Goal: Task Accomplishment & Management: Complete application form

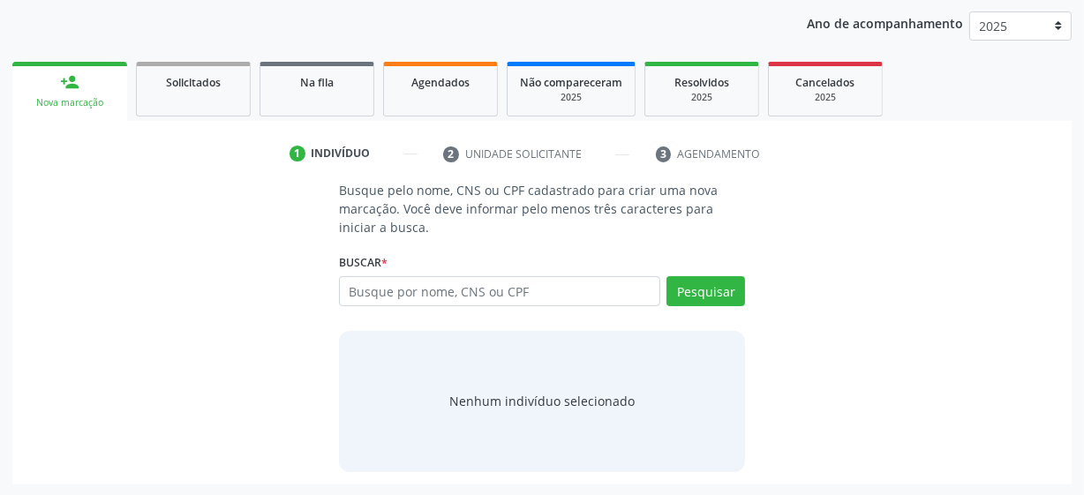
scroll to position [203, 0]
click at [408, 292] on input "text" at bounding box center [499, 291] width 321 height 30
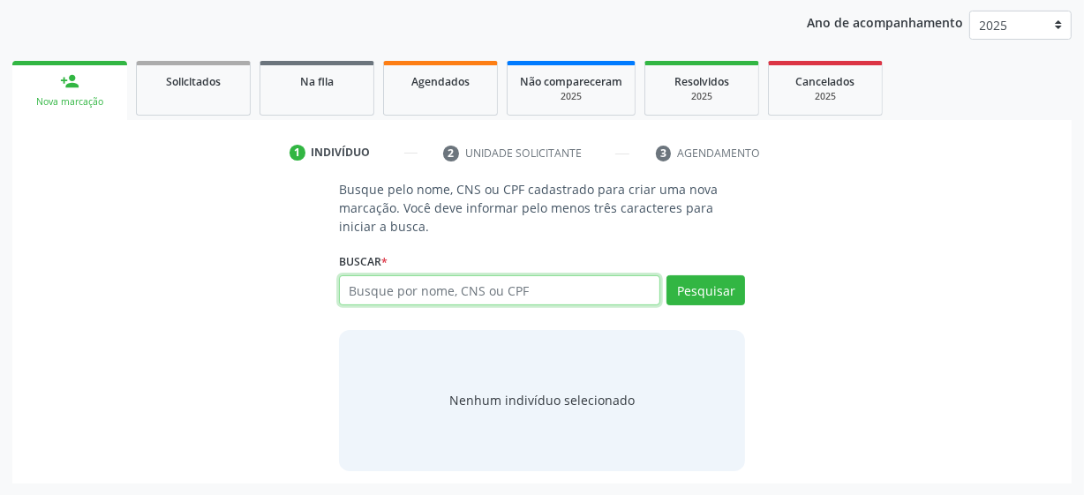
click at [472, 291] on input "text" at bounding box center [499, 291] width 321 height 30
paste input "702604273288643"
type input "702604273288643"
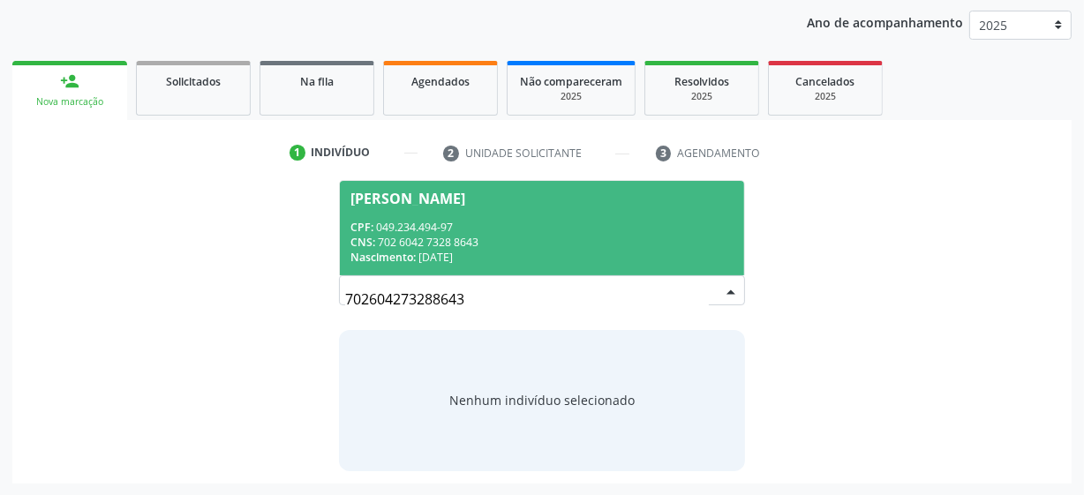
click at [428, 235] on div "CNS: 702 6042 7328 8643" at bounding box center [542, 242] width 383 height 15
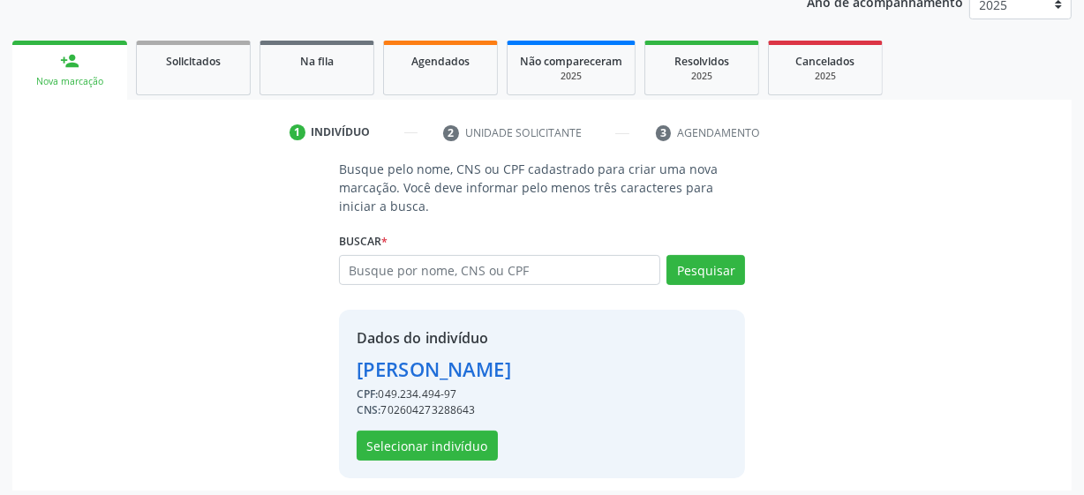
scroll to position [230, 0]
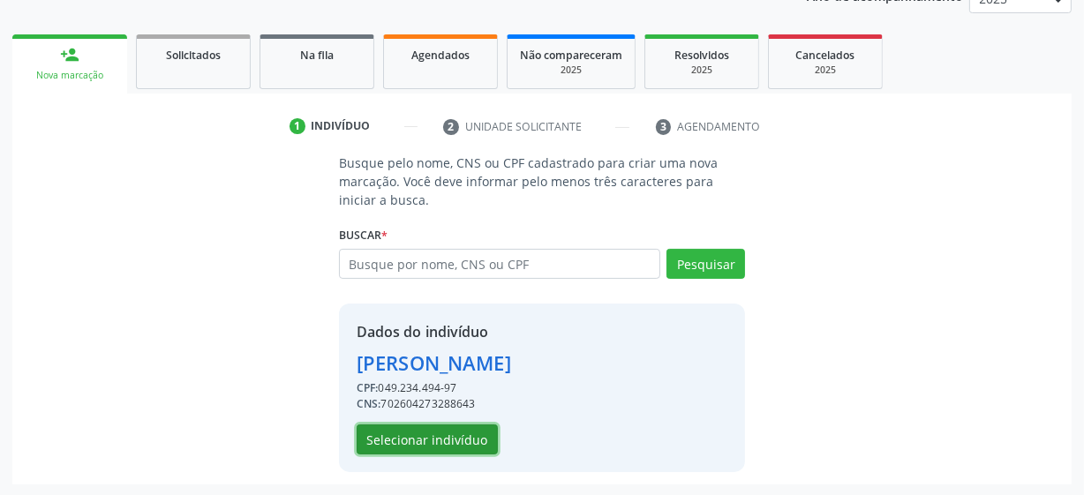
click at [447, 433] on button "Selecionar indivíduo" at bounding box center [427, 440] width 141 height 30
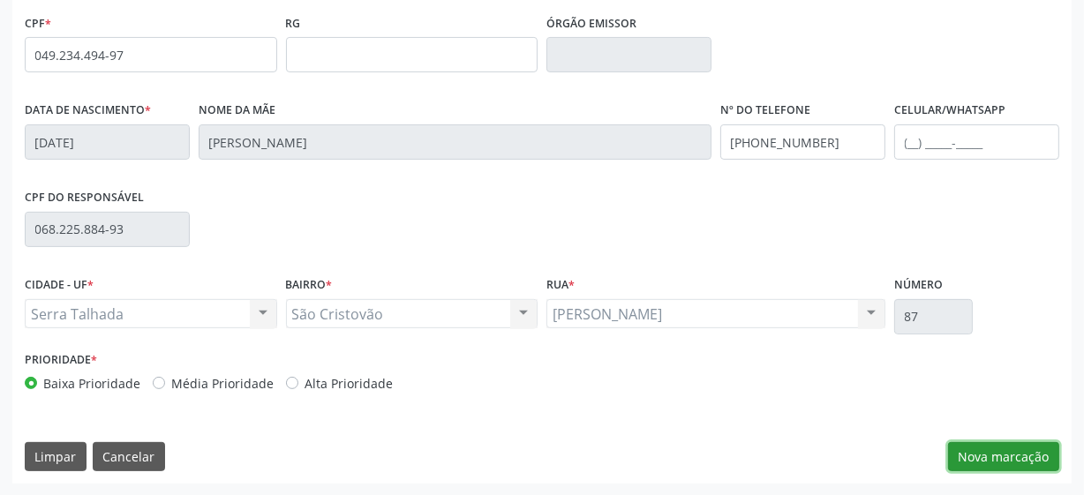
click at [963, 457] on button "Nova marcação" at bounding box center [1003, 457] width 111 height 30
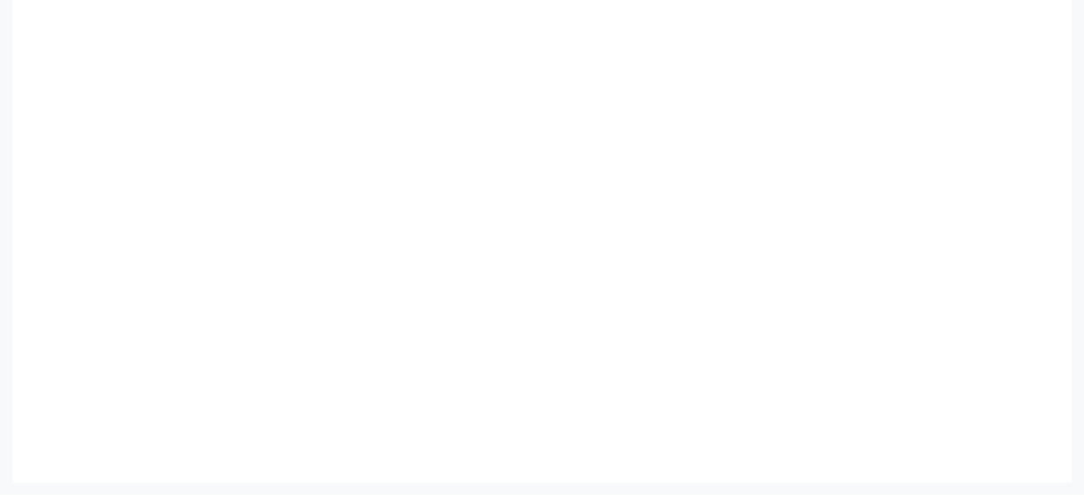
scroll to position [379, 0]
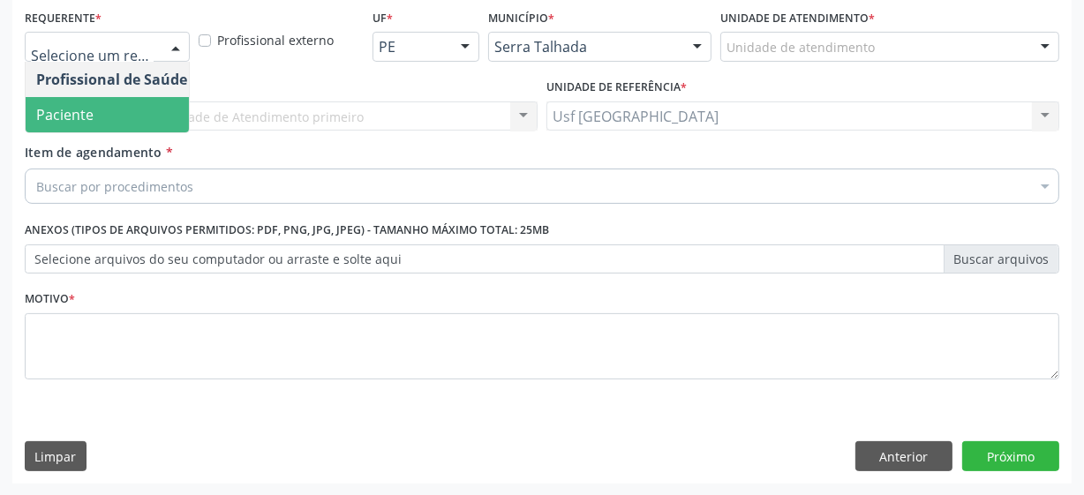
click at [87, 115] on span "Paciente" at bounding box center [64, 114] width 57 height 19
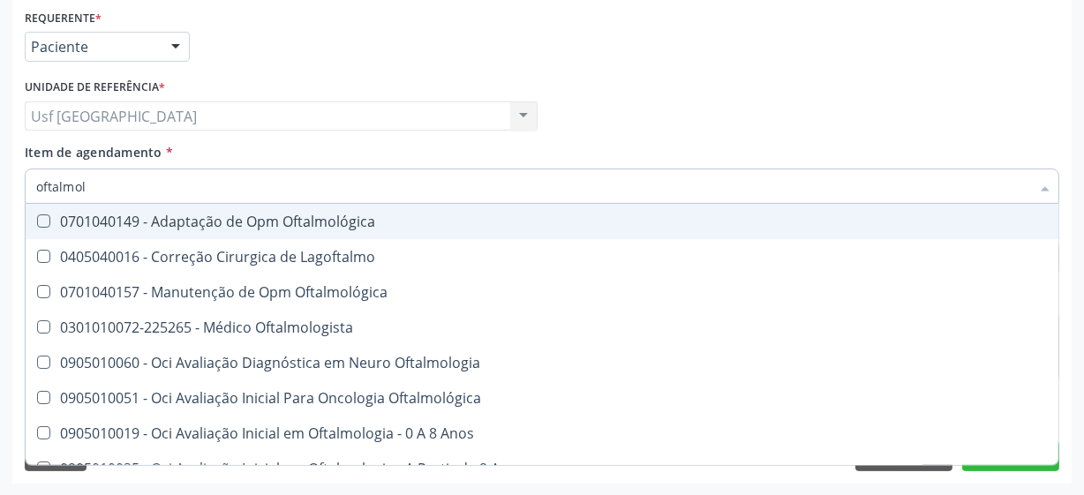
type input "oftalmolo"
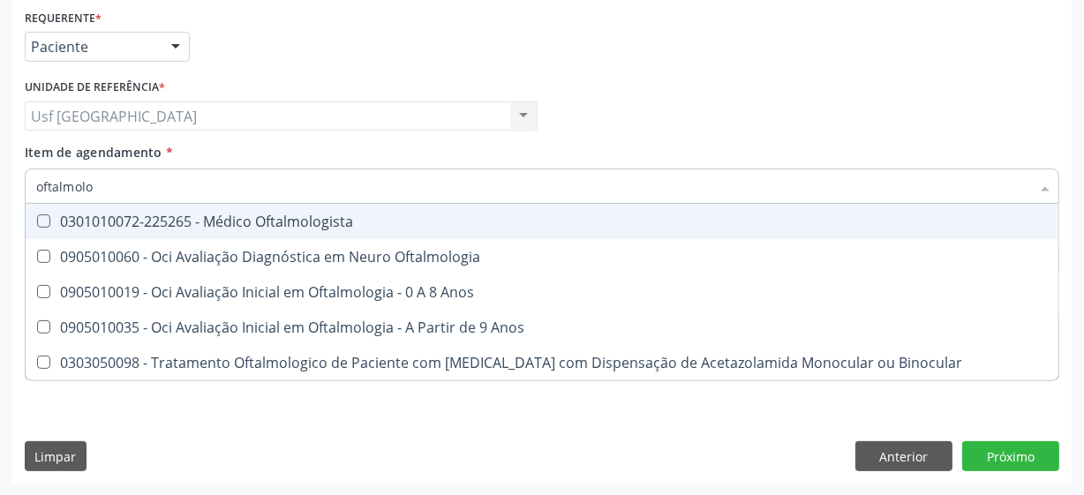
click at [43, 220] on Oftalmologista at bounding box center [43, 221] width 13 height 13
click at [37, 220] on Oftalmologista "checkbox" at bounding box center [31, 220] width 11 height 11
checkbox Oftalmologista "true"
click at [589, 112] on div "Profissional Solicitante Por favor, selecione a Unidade de Atendimento primeiro…" at bounding box center [542, 108] width 1044 height 69
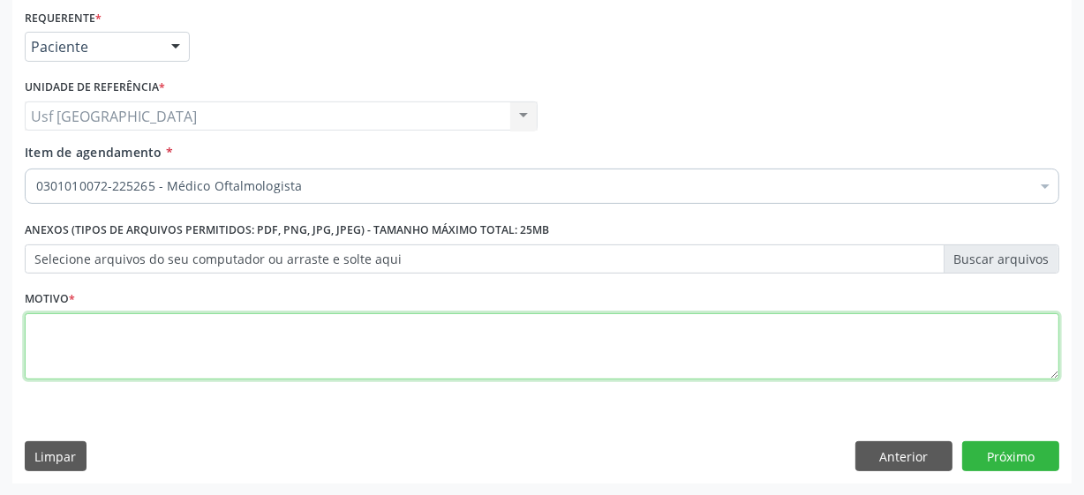
click at [185, 343] on textarea at bounding box center [542, 346] width 1035 height 67
type textarea "**"
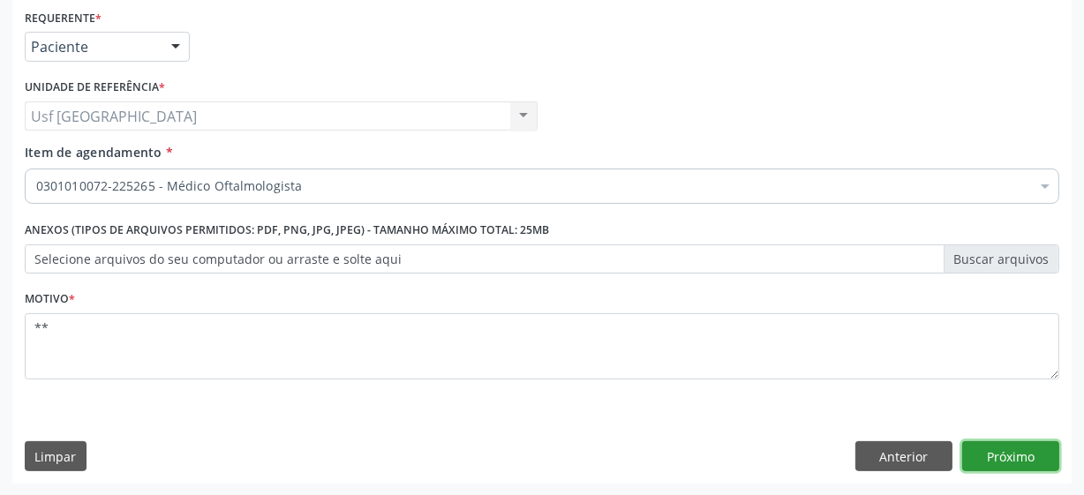
click at [1041, 459] on button "Próximo" at bounding box center [1011, 457] width 97 height 30
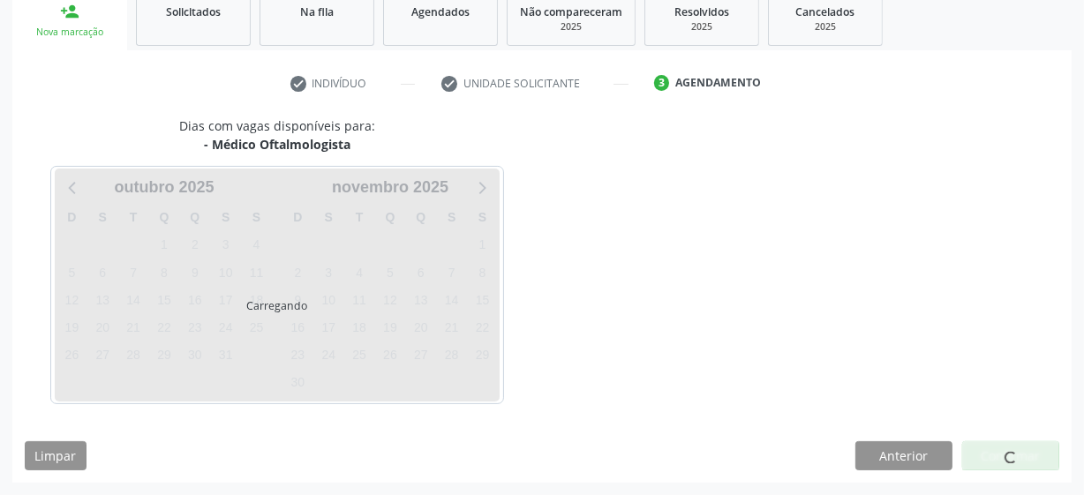
scroll to position [272, 0]
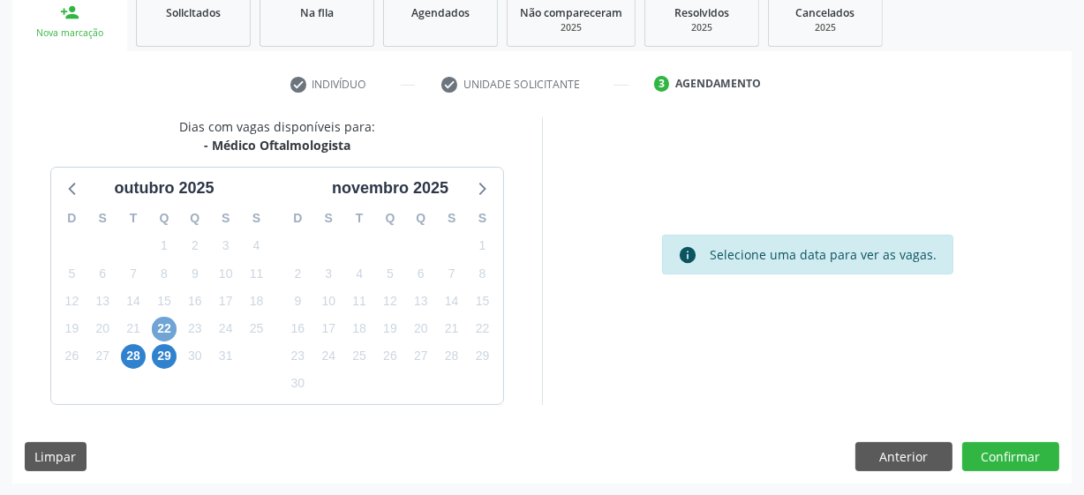
click at [172, 330] on span "22" at bounding box center [164, 329] width 25 height 25
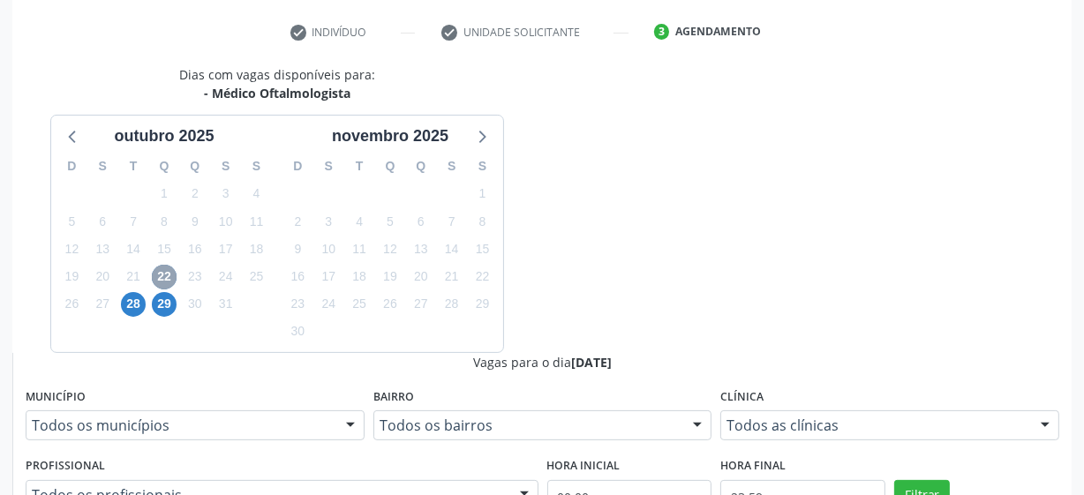
scroll to position [352, 0]
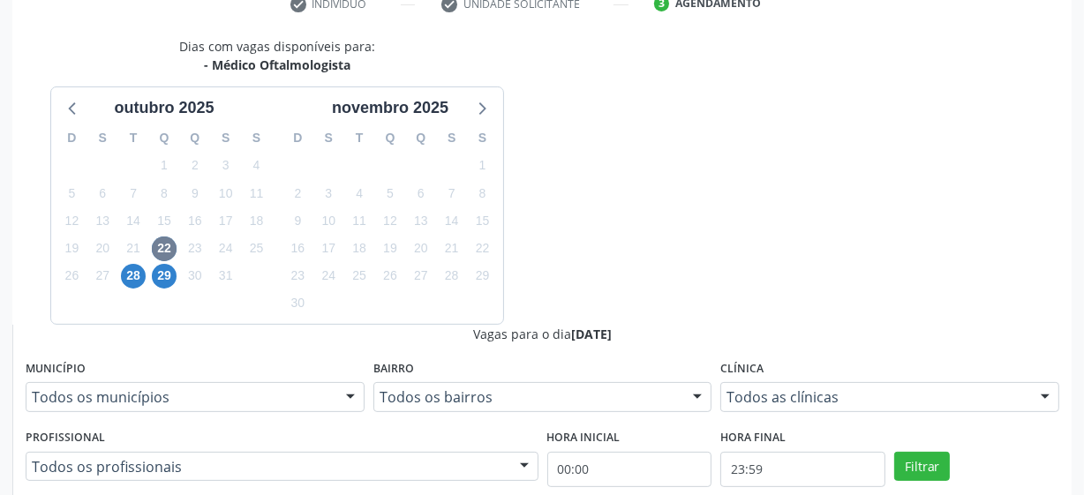
radio input "true"
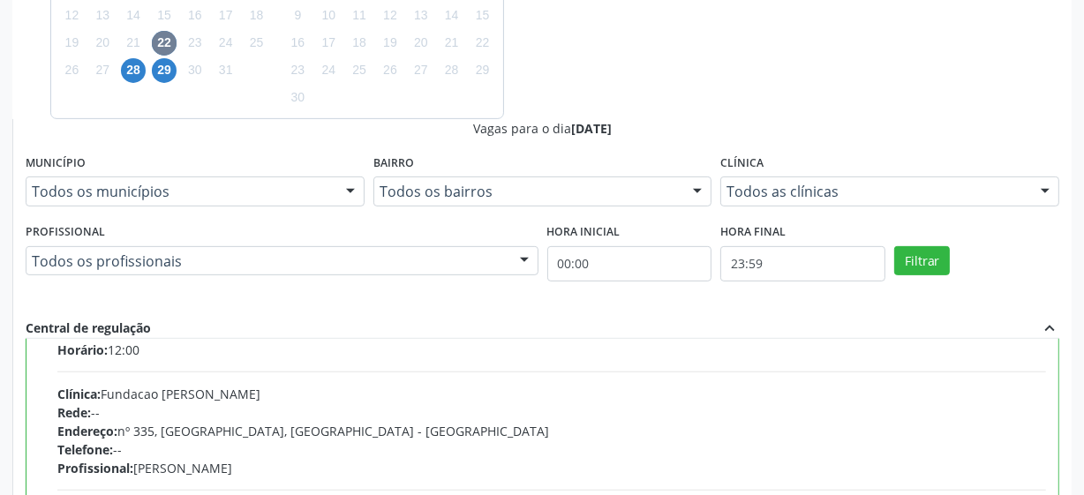
scroll to position [79, 0]
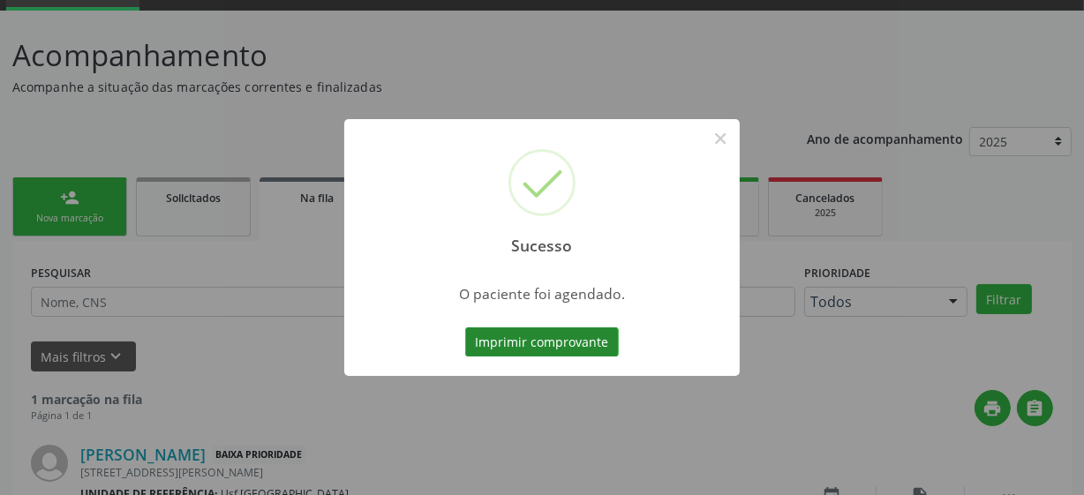
click at [573, 354] on button "Imprimir comprovante" at bounding box center [542, 343] width 154 height 30
